Goal: Navigation & Orientation: Find specific page/section

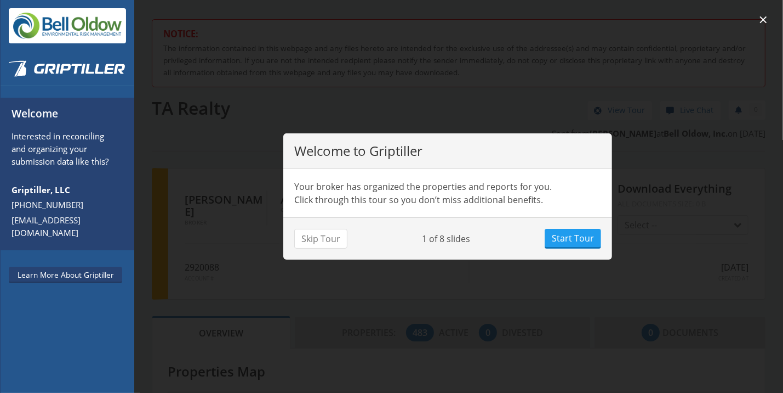
scroll to position [96, 270]
click at [314, 239] on button "Skip Tour" at bounding box center [320, 239] width 53 height 20
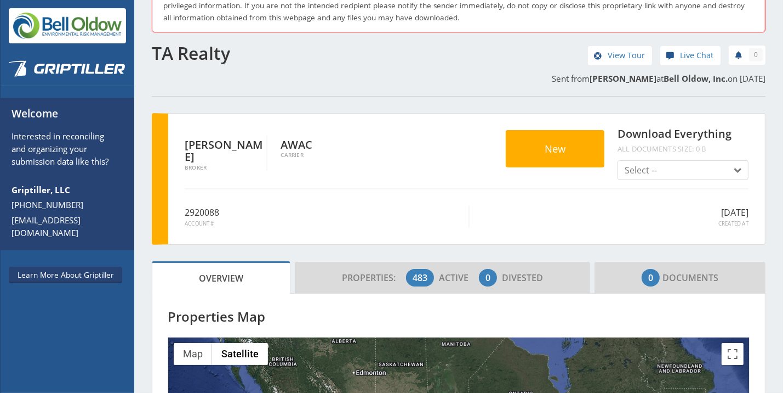
scroll to position [0, 0]
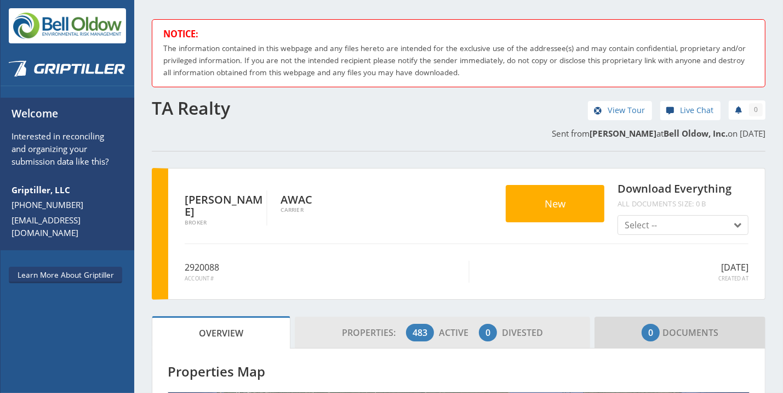
click at [428, 332] on span "483" at bounding box center [420, 332] width 28 height 18
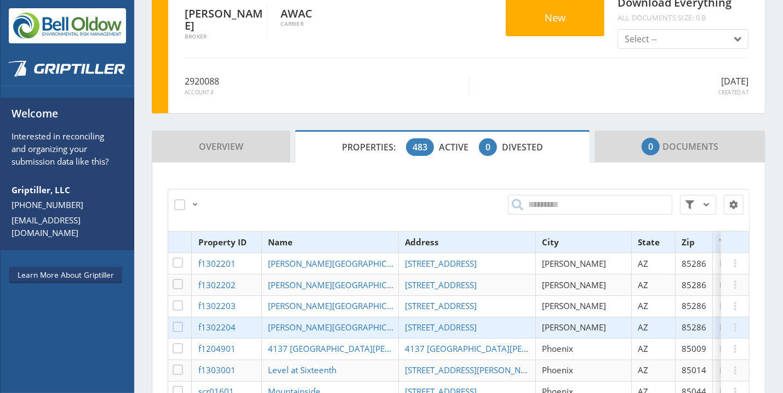
scroll to position [76, 0]
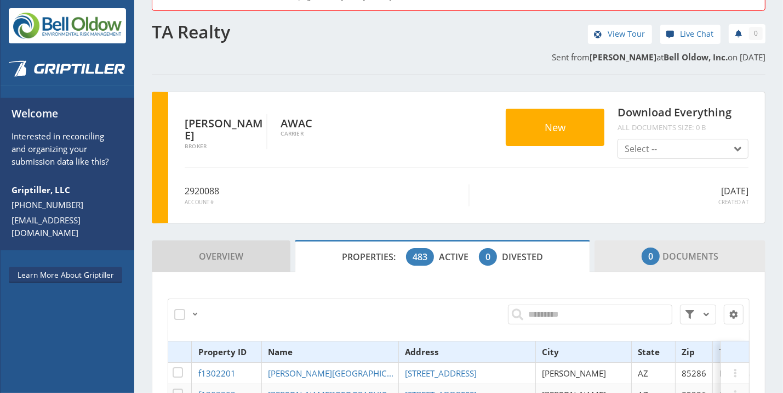
click at [666, 249] on span "0 Documents" at bounding box center [680, 256] width 77 height 22
